Goal: Task Accomplishment & Management: Manage account settings

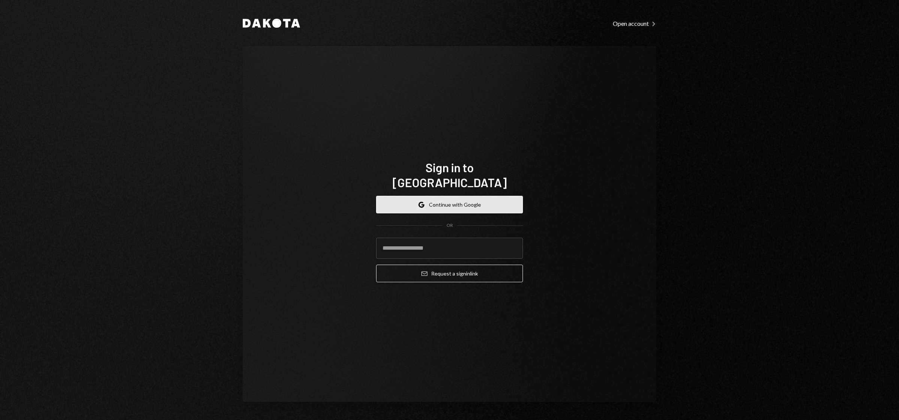
click at [434, 202] on button "Google Continue with Google" at bounding box center [449, 205] width 147 height 18
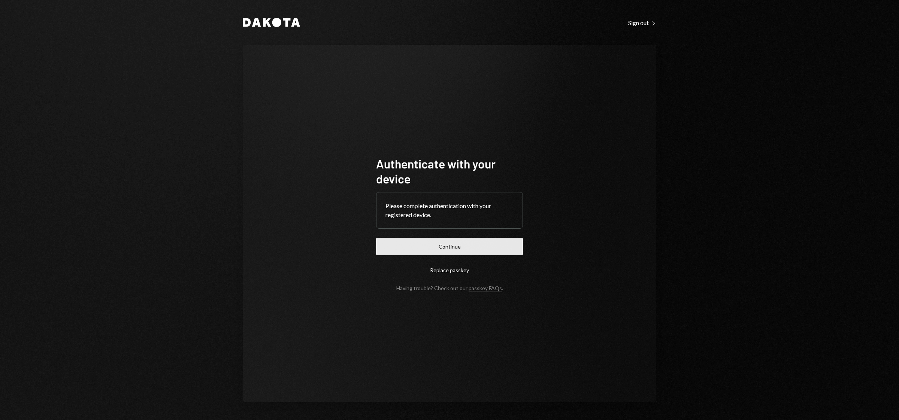
click at [468, 248] on button "Continue" at bounding box center [449, 247] width 147 height 18
click at [448, 252] on button "Continue" at bounding box center [449, 247] width 147 height 18
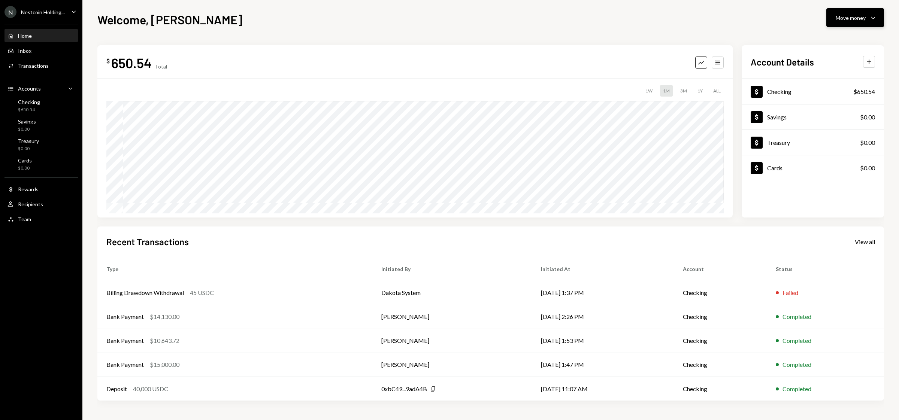
click at [857, 12] on button "Move money Caret Down" at bounding box center [855, 17] width 58 height 19
click at [835, 73] on div "Deposit" at bounding box center [849, 74] width 55 height 8
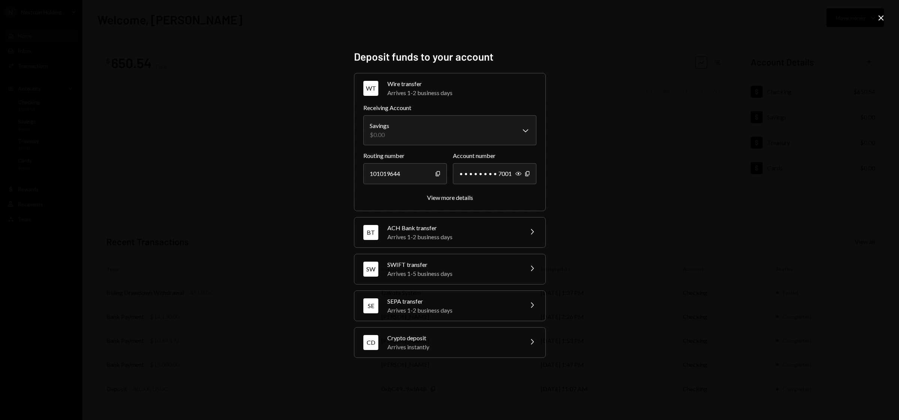
click at [465, 344] on div "Arrives instantly" at bounding box center [452, 347] width 131 height 9
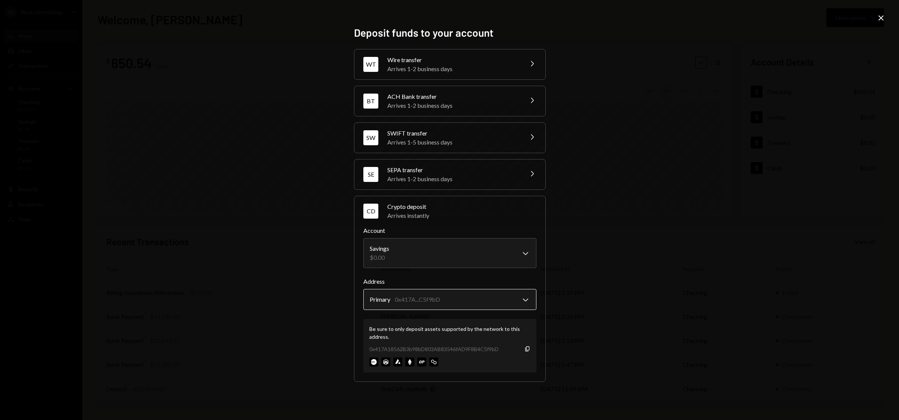
click at [520, 306] on body "N Nestcoin Holding... Caret Down Home Home Inbox Inbox Activities Transactions …" at bounding box center [449, 210] width 899 height 420
click at [449, 258] on body "N Nestcoin Holding... Caret Down Home Home Inbox Inbox Activities Transactions …" at bounding box center [449, 210] width 899 height 420
select select "**********"
click at [527, 351] on icon "button" at bounding box center [527, 349] width 4 height 5
